Goal: Task Accomplishment & Management: Manage account settings

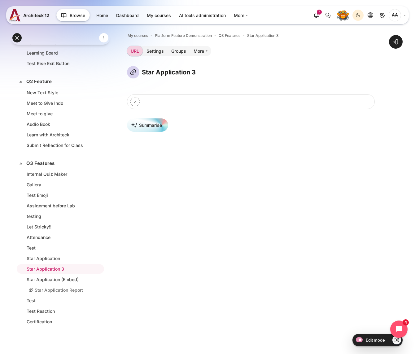
scroll to position [191, 0]
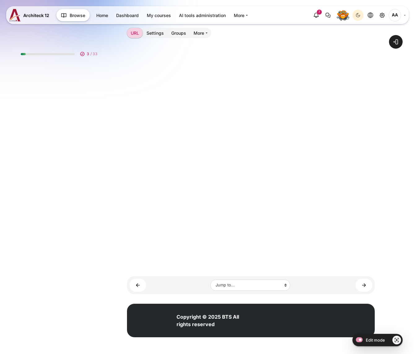
scroll to position [270, 0]
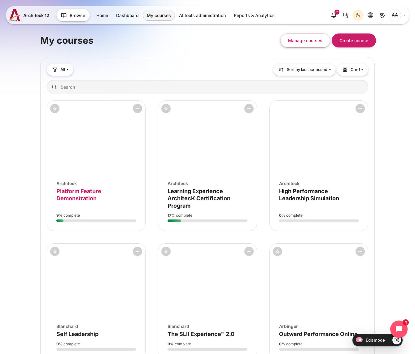
click at [72, 199] on span "Platform Feature Demonstration" at bounding box center [78, 195] width 45 height 14
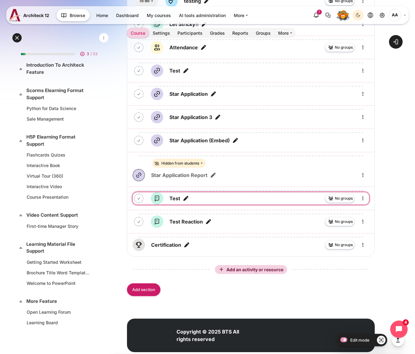
scroll to position [2075, 0]
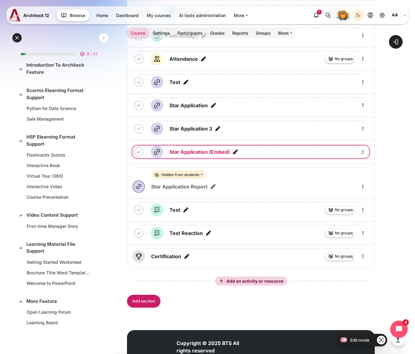
click at [202, 148] on link "Star Application (Embed) URL" at bounding box center [199, 151] width 60 height 7
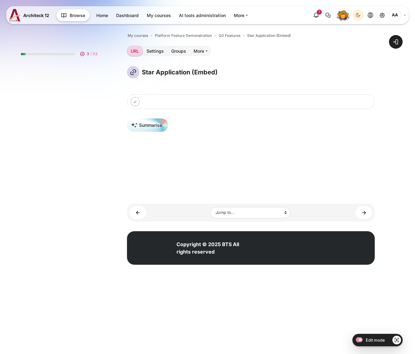
scroll to position [270, 0]
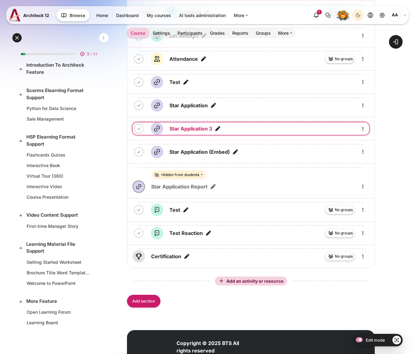
scroll to position [2075, 0]
click at [198, 127] on link "Star Application 3 URL" at bounding box center [190, 128] width 43 height 7
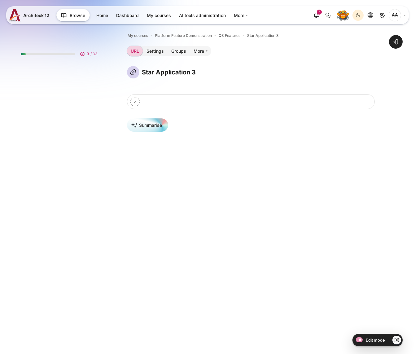
scroll to position [270, 0]
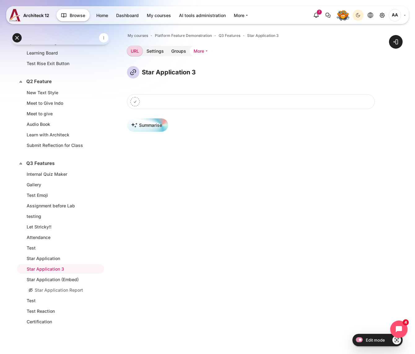
click at [207, 53] on link "More" at bounding box center [200, 51] width 21 height 10
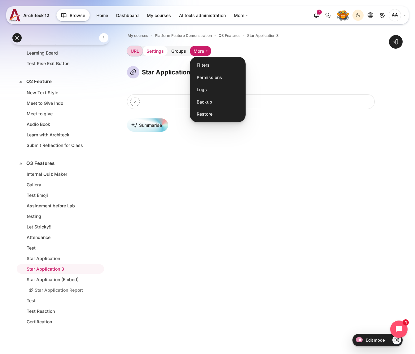
click at [161, 51] on link "Settings" at bounding box center [155, 51] width 25 height 10
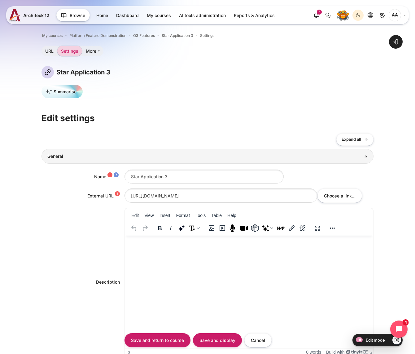
click at [139, 208] on div "Edit View Insert Format Tools Table Help" at bounding box center [249, 221] width 248 height 27
click at [138, 196] on input "http://starapp3.seasiacenter.com" at bounding box center [221, 195] width 193 height 14
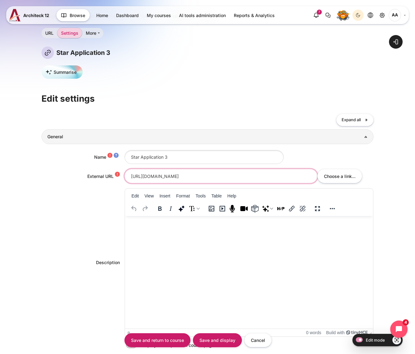
scroll to position [32, 0]
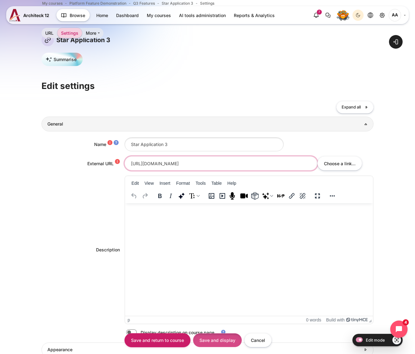
type input "https://starapp3.seasiacenter.com"
click at [211, 339] on input "Save and display" at bounding box center [217, 340] width 49 height 14
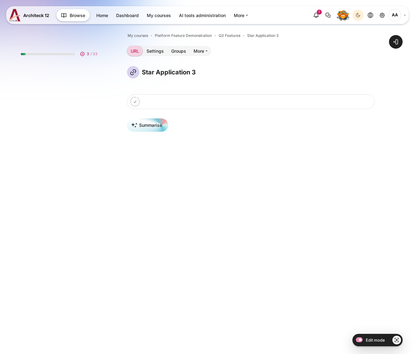
scroll to position [270, 0]
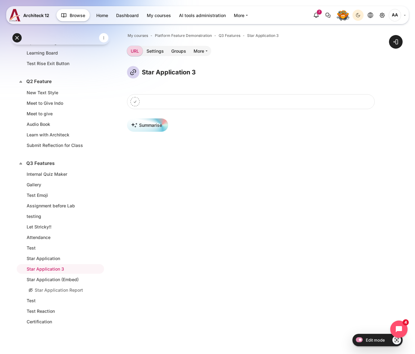
click at [225, 72] on div "Star Application 3" at bounding box center [251, 72] width 248 height 12
click at [304, 62] on div "My courses Platform Feature Demonstration Q3 Features Star Application 3 URL Se…" at bounding box center [251, 259] width 248 height 454
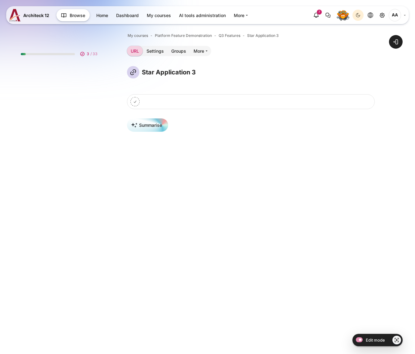
scroll to position [270, 0]
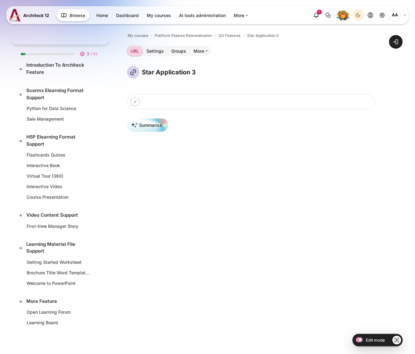
scroll to position [270, 0]
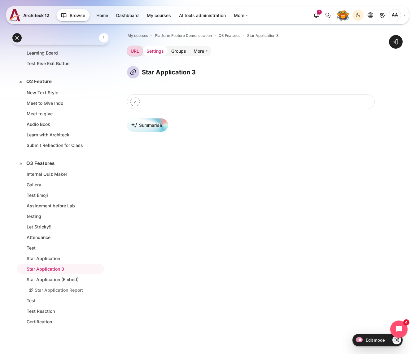
click at [150, 51] on link "Settings" at bounding box center [155, 51] width 25 height 10
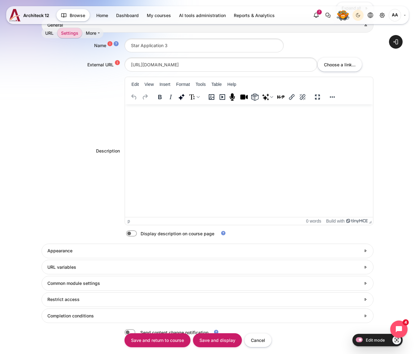
scroll to position [168, 0]
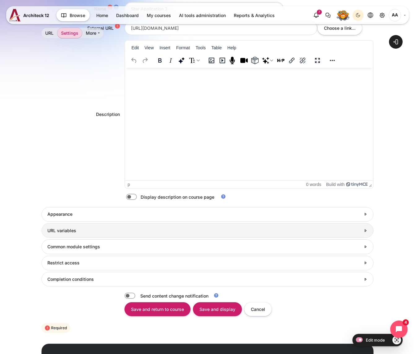
click at [87, 228] on h3 "URL variables" at bounding box center [203, 231] width 313 height 6
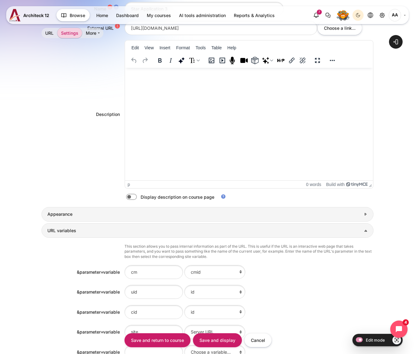
scroll to position [248, 0]
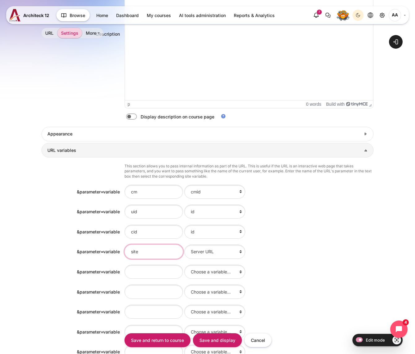
drag, startPoint x: 143, startPoint y: 249, endPoint x: 116, endPoint y: 248, distance: 27.3
click at [116, 248] on div "&parameter=variable &amp;parameter=variable site Choose a variable... id Course…" at bounding box center [208, 251] width 332 height 15
click at [299, 244] on div "&amp;parameter=variable site Choose a variable... id Course full name Course sh…" at bounding box center [249, 251] width 249 height 15
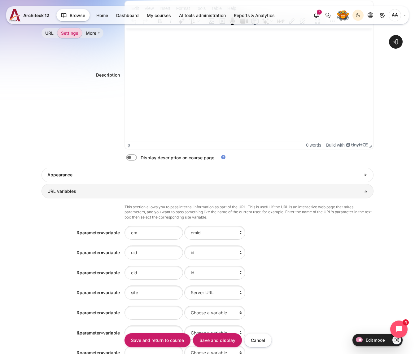
scroll to position [174, 0]
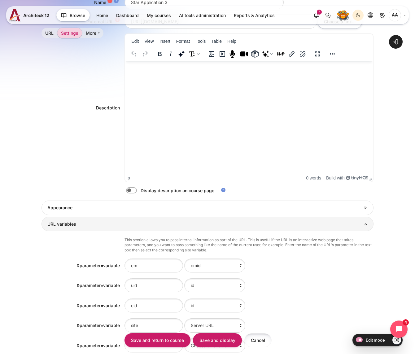
click at [252, 338] on input "Cancel" at bounding box center [257, 340] width 27 height 14
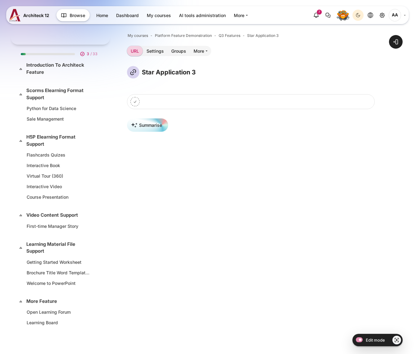
scroll to position [270, 0]
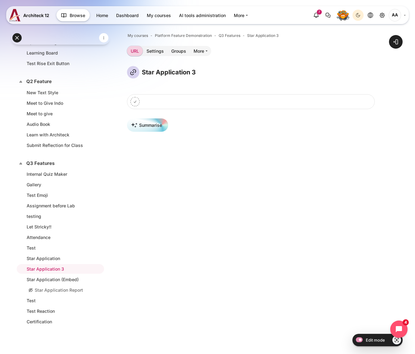
drag, startPoint x: 175, startPoint y: 199, endPoint x: 246, endPoint y: 66, distance: 151.3
click at [246, 66] on div "My courses Platform Feature Demonstration Q3 Features Star Application 3 URL Se…" at bounding box center [251, 259] width 248 height 454
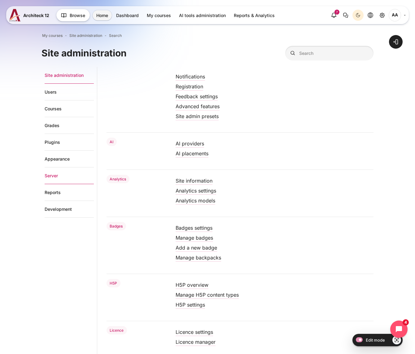
click at [56, 175] on link "Server" at bounding box center [69, 175] width 49 height 17
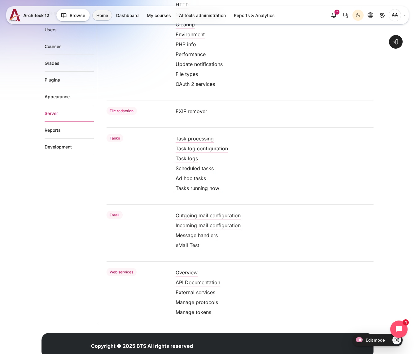
scroll to position [133, 0]
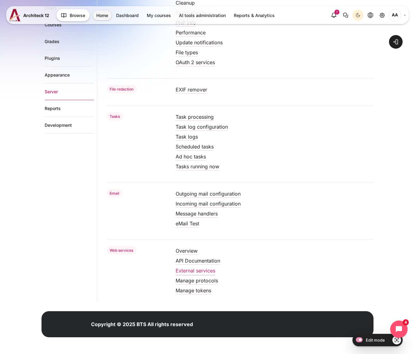
click at [194, 269] on link "External services" at bounding box center [196, 270] width 40 height 6
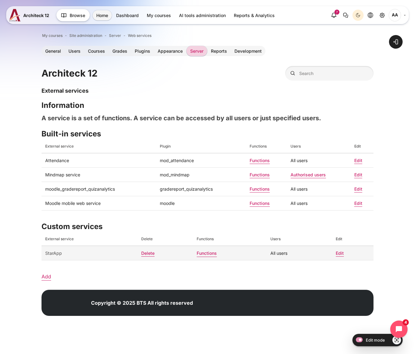
click at [209, 252] on link "Functions" at bounding box center [207, 252] width 20 height 5
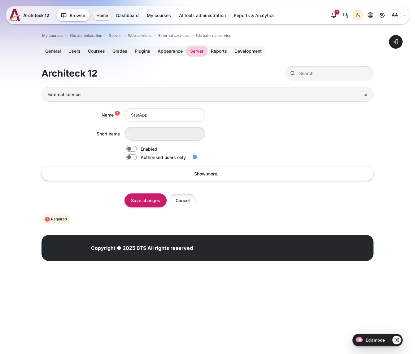
click at [182, 195] on input "Cancel" at bounding box center [182, 200] width 27 height 14
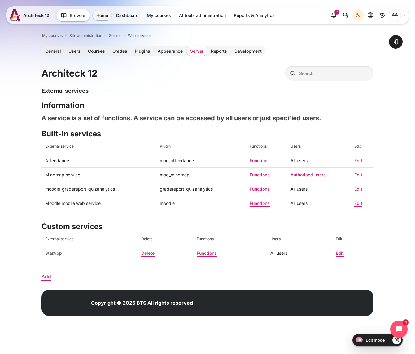
click at [197, 50] on link "Server" at bounding box center [196, 51] width 21 height 10
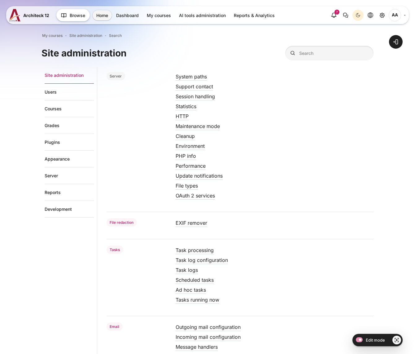
scroll to position [50, 0]
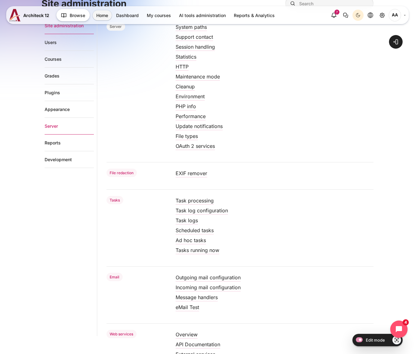
click at [56, 127] on link "Server" at bounding box center [69, 126] width 49 height 17
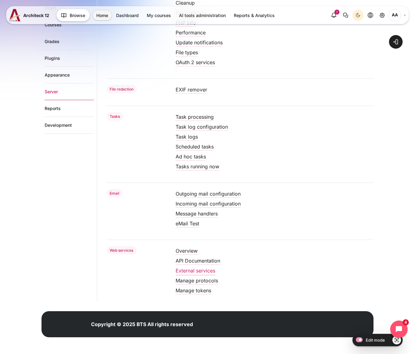
scroll to position [133, 0]
click at [205, 281] on link "Manage protocols" at bounding box center [197, 280] width 42 height 6
click at [195, 291] on link "Manage tokens" at bounding box center [194, 290] width 36 height 6
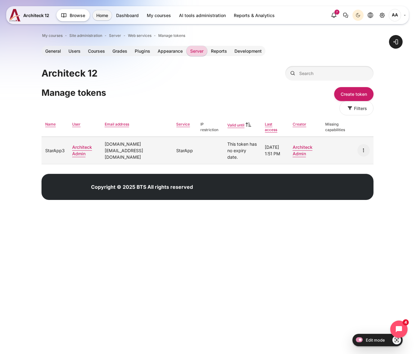
click at [366, 147] on icon "Actions" at bounding box center [363, 150] width 7 height 7
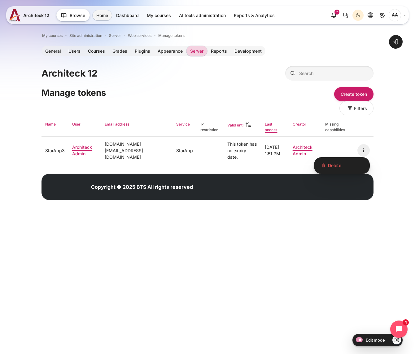
click at [186, 210] on div "Open block drawer" at bounding box center [208, 117] width 332 height 199
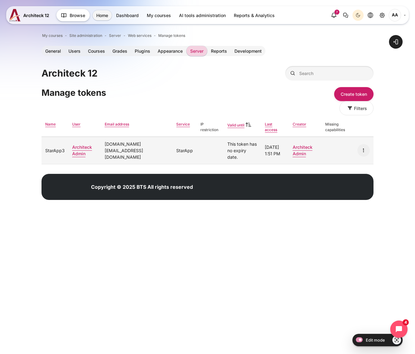
click at [150, 143] on td "[DOMAIN_NAME][EMAIL_ADDRESS][DOMAIN_NAME]" at bounding box center [137, 150] width 72 height 27
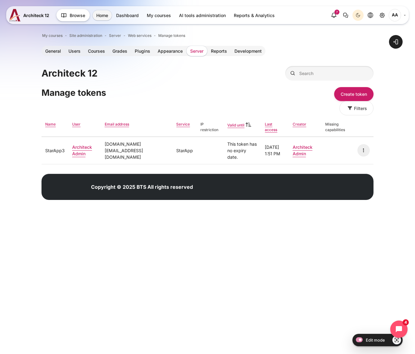
click at [201, 54] on link "Server" at bounding box center [196, 51] width 21 height 10
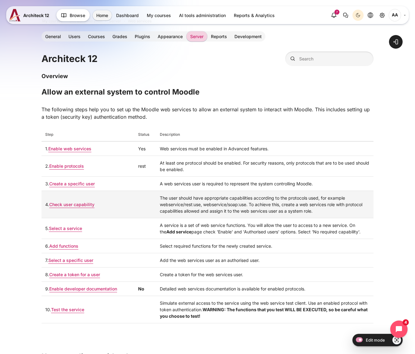
scroll to position [21, 0]
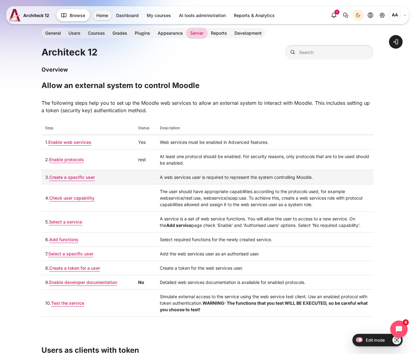
click at [84, 179] on link "Create a specific user" at bounding box center [72, 176] width 46 height 5
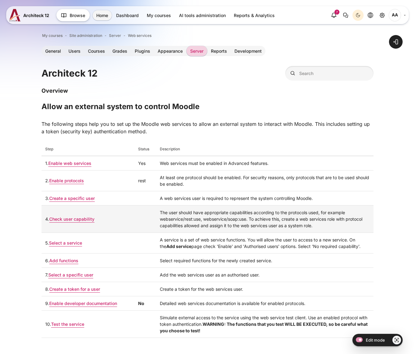
scroll to position [21, 0]
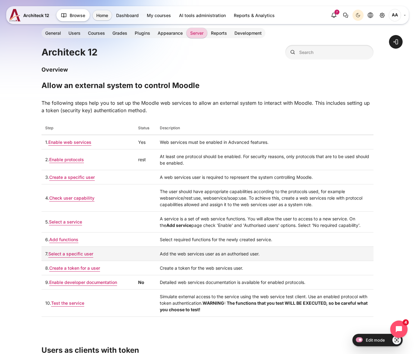
click at [72, 254] on link "Select a specific user" at bounding box center [70, 253] width 45 height 5
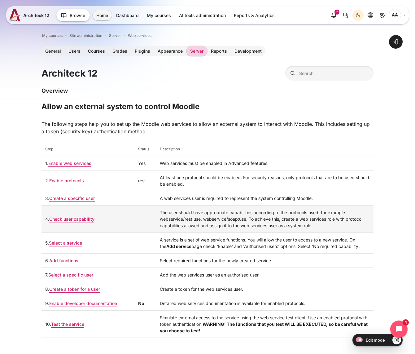
click at [83, 219] on link "Check user capability" at bounding box center [71, 218] width 45 height 5
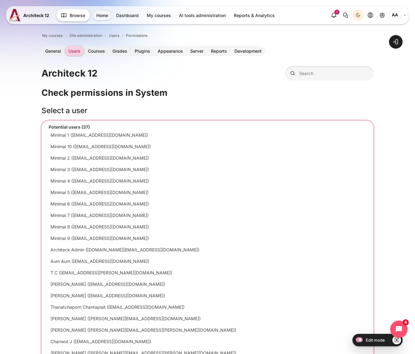
select select "2"
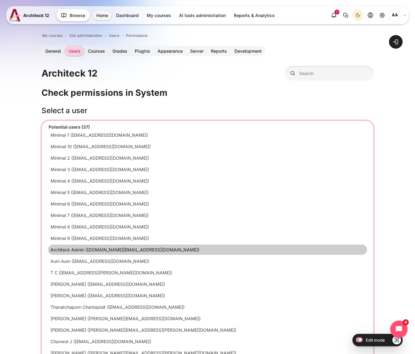
click at [107, 244] on option "Architeck Admin ([DOMAIN_NAME][EMAIL_ADDRESS][DOMAIN_NAME])" at bounding box center [207, 249] width 319 height 10
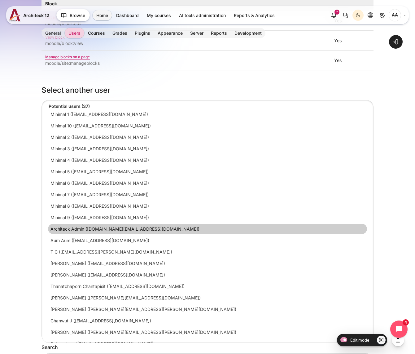
scroll to position [24833, 0]
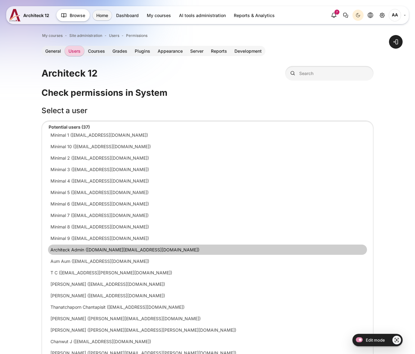
select select "2"
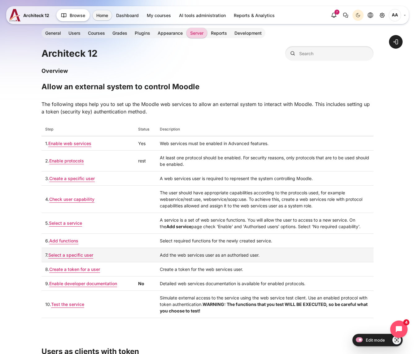
scroll to position [26, 0]
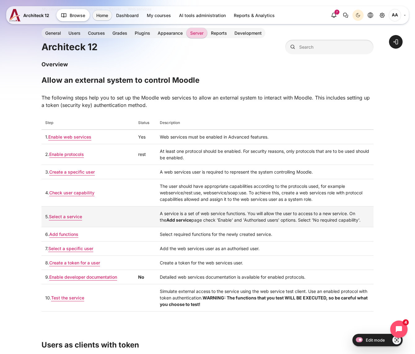
click at [75, 217] on link "Select a service" at bounding box center [65, 216] width 33 height 5
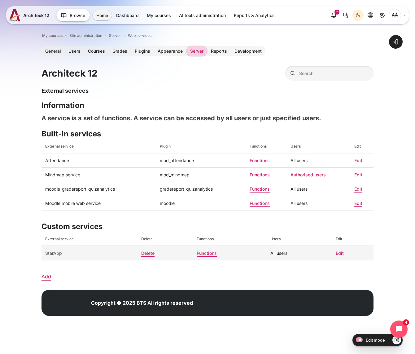
click at [341, 252] on link "Edit" at bounding box center [340, 252] width 8 height 5
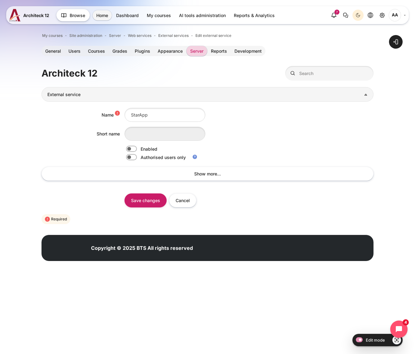
click at [139, 147] on label "Content" at bounding box center [139, 149] width 1 height 7
click at [137, 147] on input "Content" at bounding box center [142, 150] width 11 height 6
checkbox input "true"
click at [144, 201] on input "Save changes" at bounding box center [146, 200] width 42 height 14
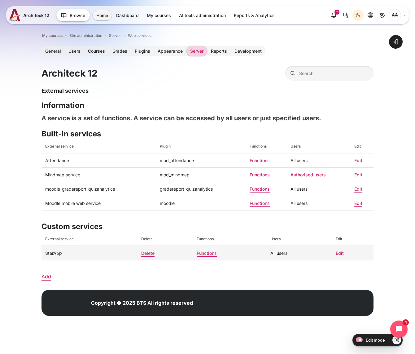
click at [339, 252] on link "Edit" at bounding box center [340, 252] width 8 height 5
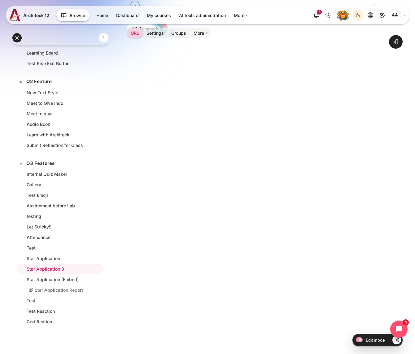
scroll to position [88, 0]
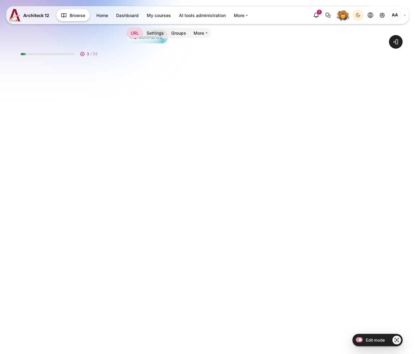
scroll to position [270, 0]
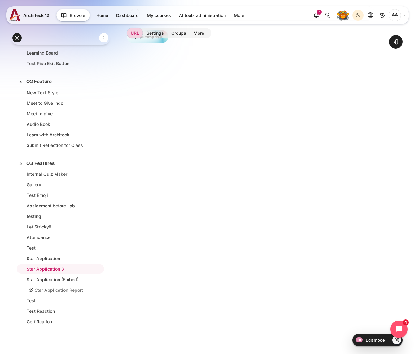
click at [395, 137] on div "Open course index Open block drawer" at bounding box center [251, 193] width 328 height 527
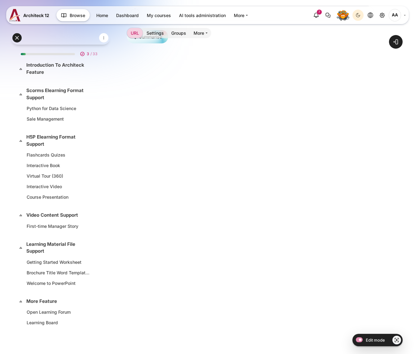
scroll to position [270, 0]
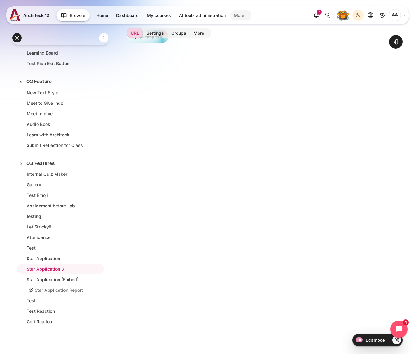
click at [245, 14] on link "More" at bounding box center [240, 15] width 21 height 10
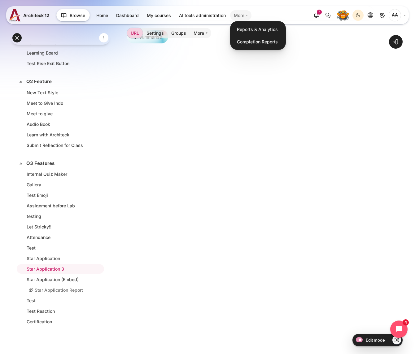
click at [239, 11] on link "More" at bounding box center [240, 15] width 21 height 10
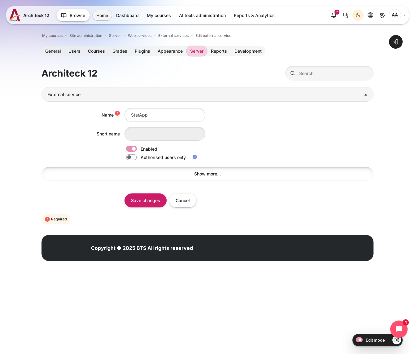
click at [138, 175] on link "Show more..." at bounding box center [208, 174] width 332 height 14
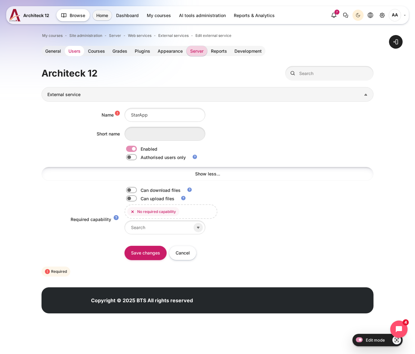
click at [70, 51] on link "Users" at bounding box center [75, 51] width 20 height 10
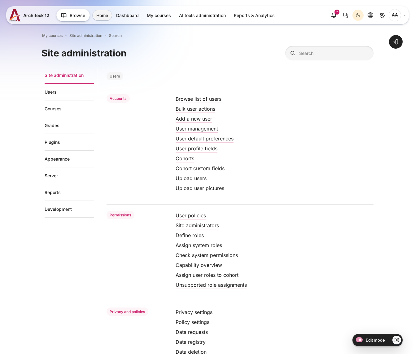
scroll to position [50, 0]
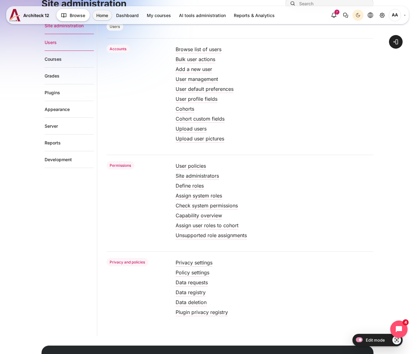
click at [51, 43] on link "Users" at bounding box center [69, 42] width 49 height 17
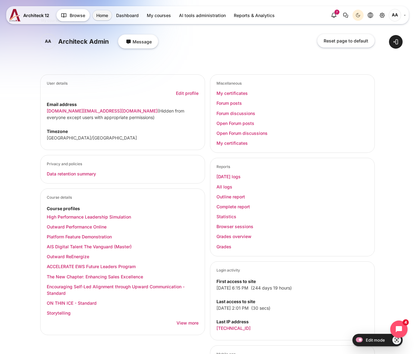
scroll to position [21, 0]
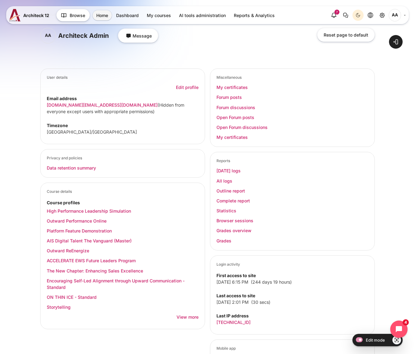
click at [194, 86] on link "Edit profile" at bounding box center [187, 87] width 23 height 5
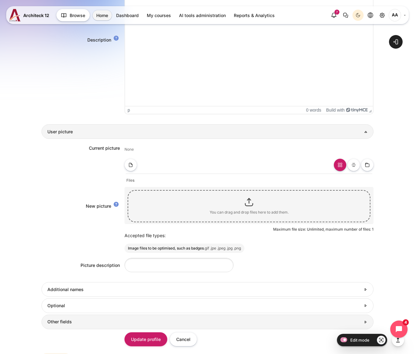
click at [70, 324] on h3 "Other fields" at bounding box center [203, 322] width 313 height 6
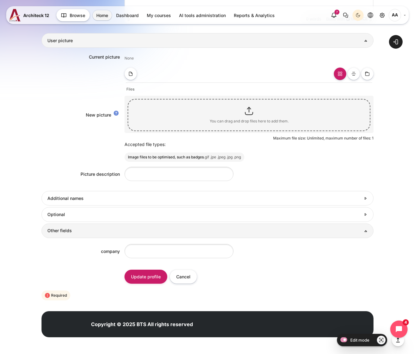
scroll to position [501, 0]
type input "BTS"
click at [138, 278] on input "Update profile" at bounding box center [146, 277] width 43 height 14
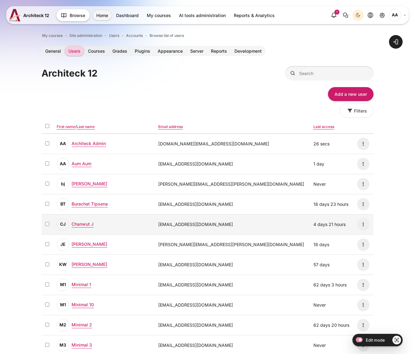
scroll to position [15, 0]
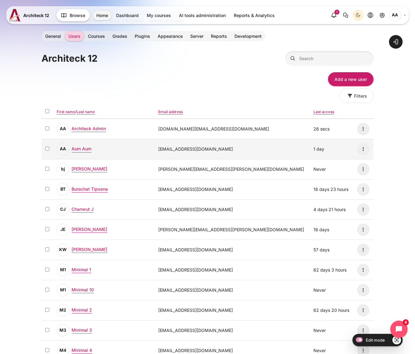
click at [84, 148] on link "AA Aum Aum" at bounding box center [74, 148] width 35 height 5
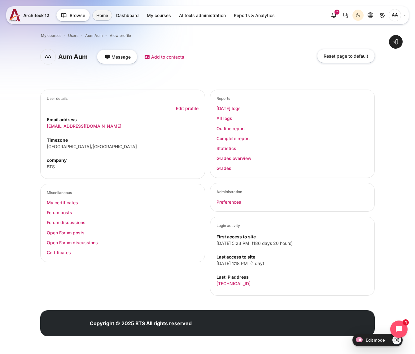
click at [181, 109] on link "Edit profile" at bounding box center [187, 108] width 23 height 5
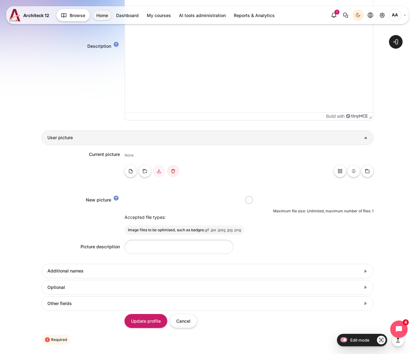
scroll to position [395, 0]
click at [74, 262] on div "Current picture None New picture New picture" at bounding box center [208, 203] width 332 height 117
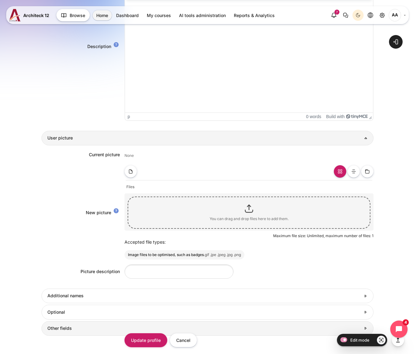
click at [69, 324] on link "Other fields" at bounding box center [208, 328] width 332 height 15
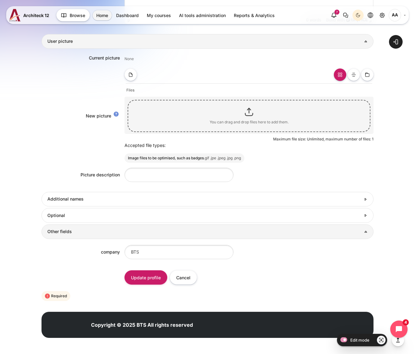
scroll to position [492, 0]
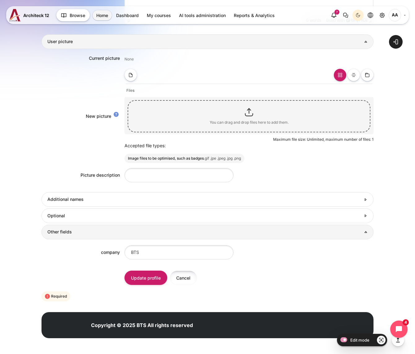
click at [189, 279] on input "Cancel" at bounding box center [183, 277] width 27 height 14
